Goal: Task Accomplishment & Management: Use online tool/utility

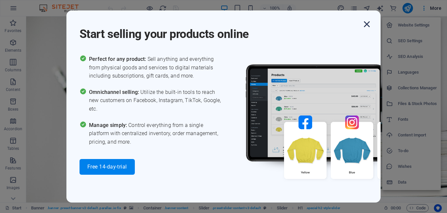
click at [367, 28] on icon "button" at bounding box center [367, 24] width 12 height 12
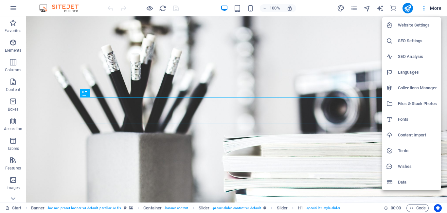
drag, startPoint x: 210, startPoint y: 134, endPoint x: 190, endPoint y: 88, distance: 50.5
click at [190, 88] on div at bounding box center [223, 106] width 447 height 213
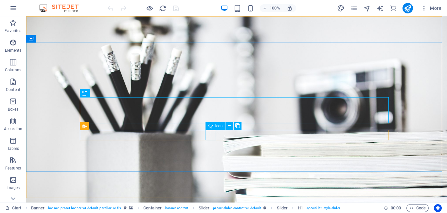
click at [219, 127] on span "Icon" at bounding box center [219, 126] width 8 height 4
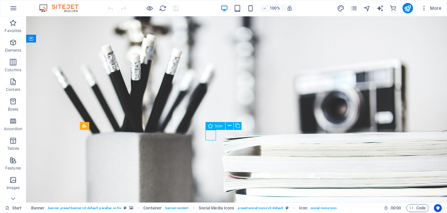
click at [222, 127] on span "Icon" at bounding box center [219, 126] width 8 height 4
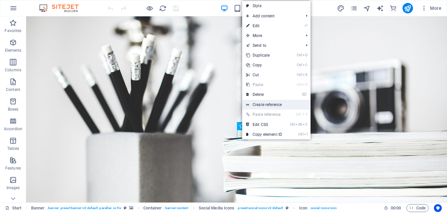
click at [263, 104] on link "Create reference" at bounding box center [276, 105] width 68 height 10
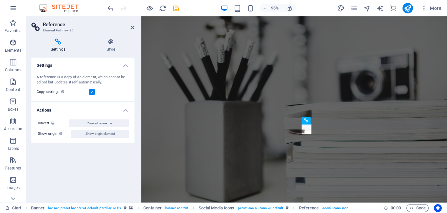
click at [59, 43] on icon at bounding box center [57, 42] width 53 height 7
drag, startPoint x: 96, startPoint y: 83, endPoint x: 92, endPoint y: 92, distance: 9.7
click at [92, 92] on div "A reference is a copy of an element, which cannot be edited but updates itself …" at bounding box center [82, 85] width 103 height 32
click at [92, 92] on label at bounding box center [92, 92] width 6 height 6
click at [0, 0] on input "Copy settings Use the same settings (flex, animation, position, style) as for t…" at bounding box center [0, 0] width 0 height 0
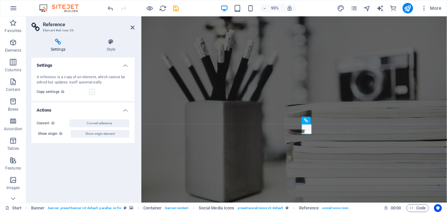
click at [92, 92] on label at bounding box center [92, 92] width 6 height 6
click at [0, 0] on input "Copy settings Use the same settings (flex, animation, position, style) as for t…" at bounding box center [0, 0] width 0 height 0
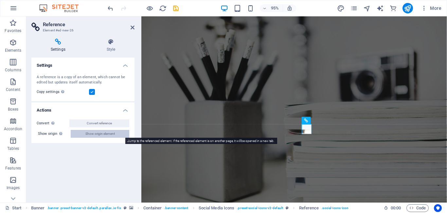
click at [98, 135] on span "Show origin element" at bounding box center [99, 134] width 29 height 8
select select "xMidYMid"
select select "px"
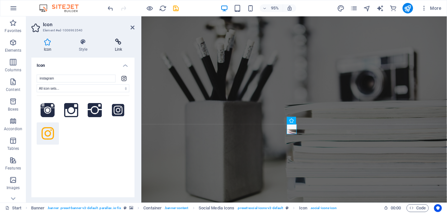
click at [120, 44] on icon at bounding box center [118, 42] width 32 height 7
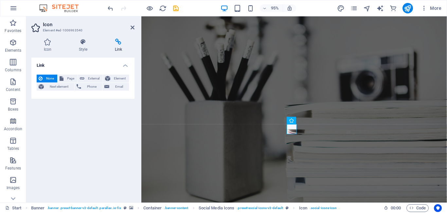
click at [50, 78] on span "None" at bounding box center [49, 79] width 11 height 8
click at [91, 77] on span "External" at bounding box center [93, 79] width 14 height 8
select select "blank"
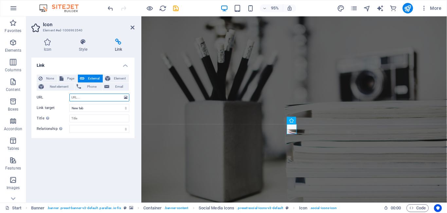
paste input "[URL][DOMAIN_NAME][DOMAIN_NAME]"
type input "[URL][DOMAIN_NAME][DOMAIN_NAME]"
click at [92, 107] on select "New tab Same tab Overlay" at bounding box center [99, 108] width 60 height 8
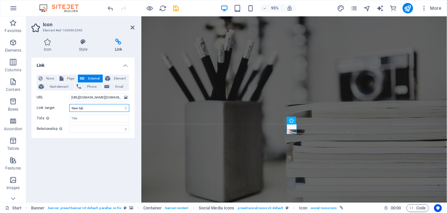
click at [92, 107] on select "New tab Same tab Overlay" at bounding box center [99, 108] width 60 height 8
click at [94, 164] on div "Link None Page External Element Next element Phone Email Page Start Subpage Leg…" at bounding box center [82, 128] width 103 height 140
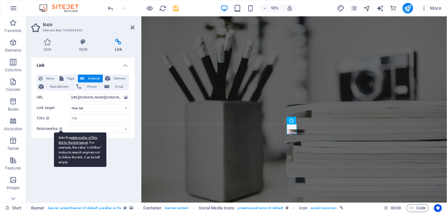
click at [61, 157] on div "Sets the relationship of this link to the link target . For example, the value …" at bounding box center [80, 149] width 52 height 34
click at [69, 133] on select "alternate author bookmark external help license next nofollow noreferrer noopen…" at bounding box center [99, 129] width 60 height 8
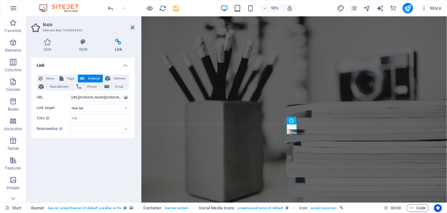
click at [39, 169] on div "Link None Page External Element Next element Phone Email Page Start Subpage Leg…" at bounding box center [82, 128] width 103 height 140
click at [79, 158] on div "Link None Page External Element Next element Phone Email Page Start Subpage Leg…" at bounding box center [82, 128] width 103 height 140
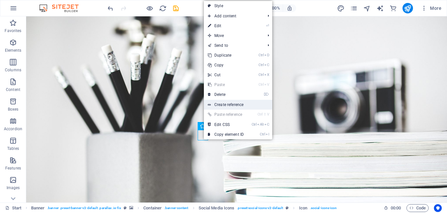
click at [223, 104] on link "Create reference" at bounding box center [238, 105] width 68 height 10
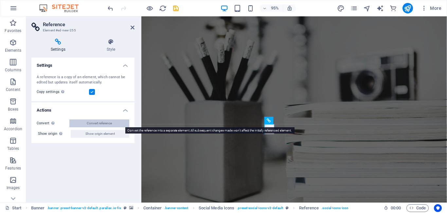
click at [94, 123] on span "Convert reference" at bounding box center [99, 123] width 25 height 8
select select "xMidYMid"
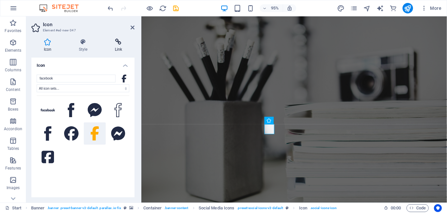
click at [116, 44] on icon at bounding box center [118, 42] width 32 height 7
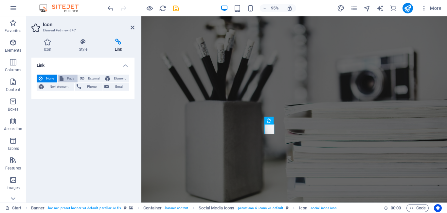
click at [70, 79] on span "Page" at bounding box center [70, 79] width 10 height 8
select select
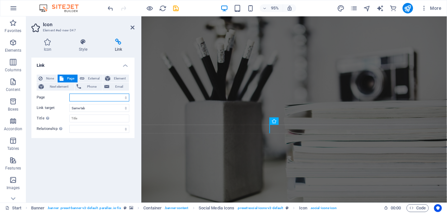
click at [76, 99] on select "Start Subpage Legal Notice Privacy" at bounding box center [99, 98] width 60 height 8
click at [75, 97] on select "Start Subpage Legal Notice Privacy" at bounding box center [99, 98] width 60 height 8
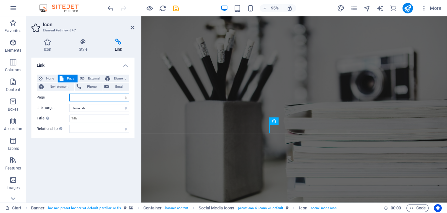
click at [96, 97] on select "Start Subpage Legal Notice Privacy" at bounding box center [99, 98] width 60 height 8
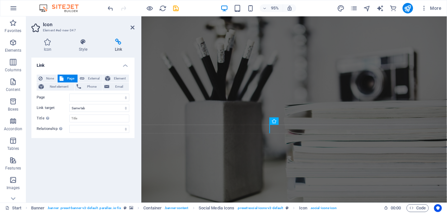
click at [50, 138] on div "Link None Page External Element Next element Phone Email Page Start Subpage Leg…" at bounding box center [82, 128] width 103 height 140
click at [93, 80] on span "External" at bounding box center [93, 79] width 14 height 8
select select "blank"
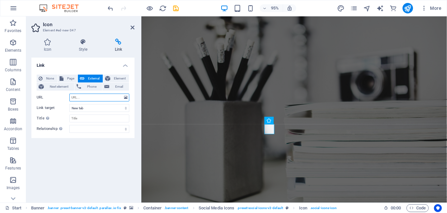
paste input "[URL][DOMAIN_NAME]"
type input "[URL][DOMAIN_NAME]"
click at [102, 157] on div "Link None Page External Element Next element Phone Email Page Start Subpage Leg…" at bounding box center [82, 128] width 103 height 140
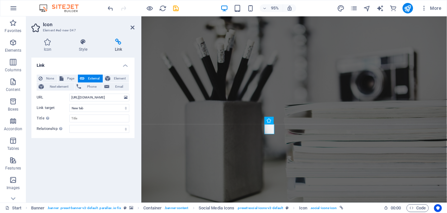
drag, startPoint x: 460, startPoint y: 26, endPoint x: 584, endPoint y: 31, distance: 124.0
click at [37, 45] on h4 "Icon" at bounding box center [48, 46] width 35 height 14
